Goal: Navigation & Orientation: Find specific page/section

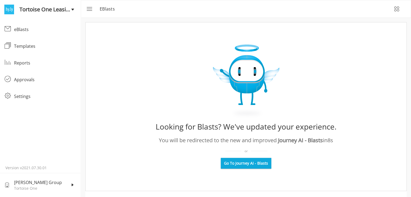
click at [255, 164] on span "Go To Journey AI - Blasts" at bounding box center [246, 163] width 44 height 5
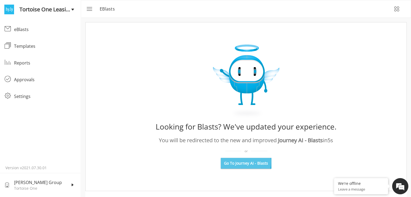
click at [235, 162] on span "Go To Journey AI - Blasts" at bounding box center [246, 163] width 44 height 5
